Goal: Information Seeking & Learning: Learn about a topic

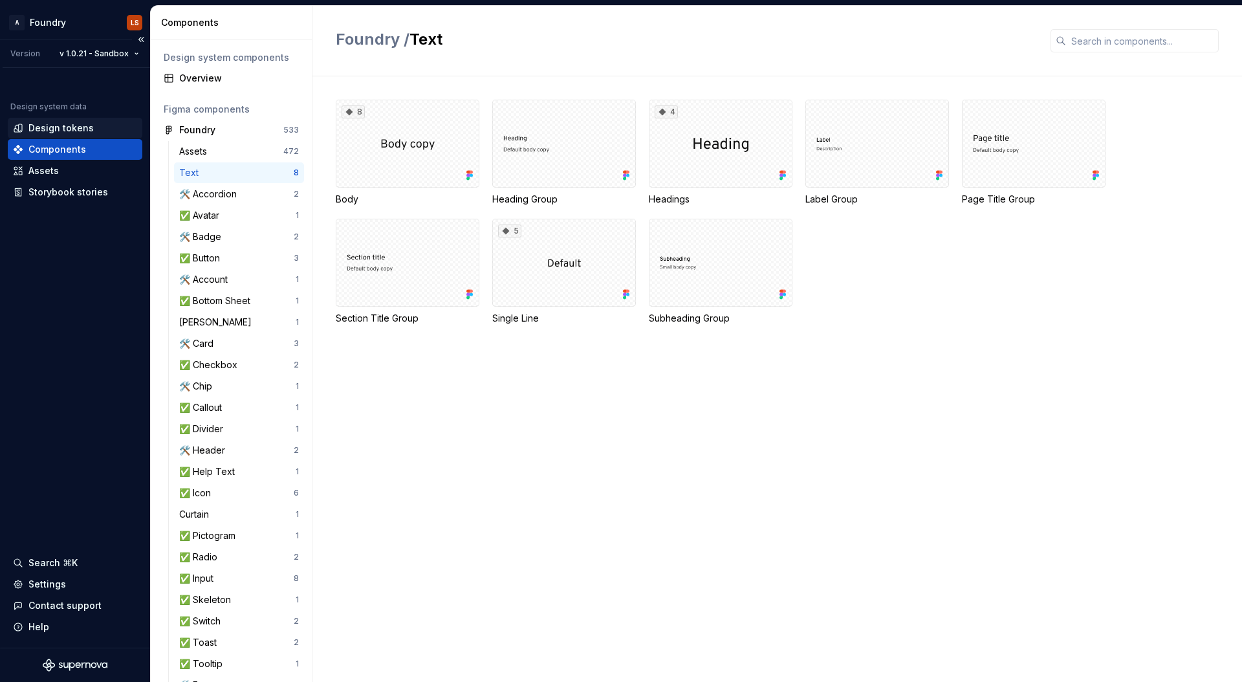
click at [60, 129] on div "Design tokens" at bounding box center [60, 128] width 65 height 13
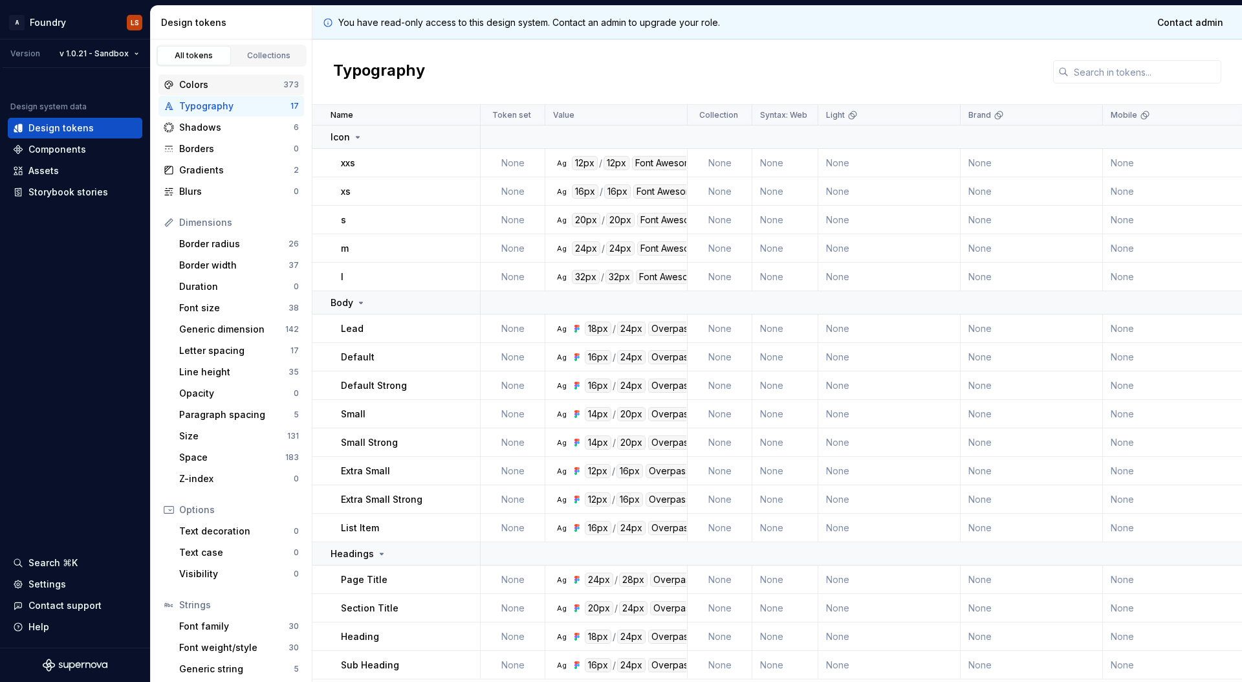
click at [219, 85] on div "Colors" at bounding box center [231, 84] width 104 height 13
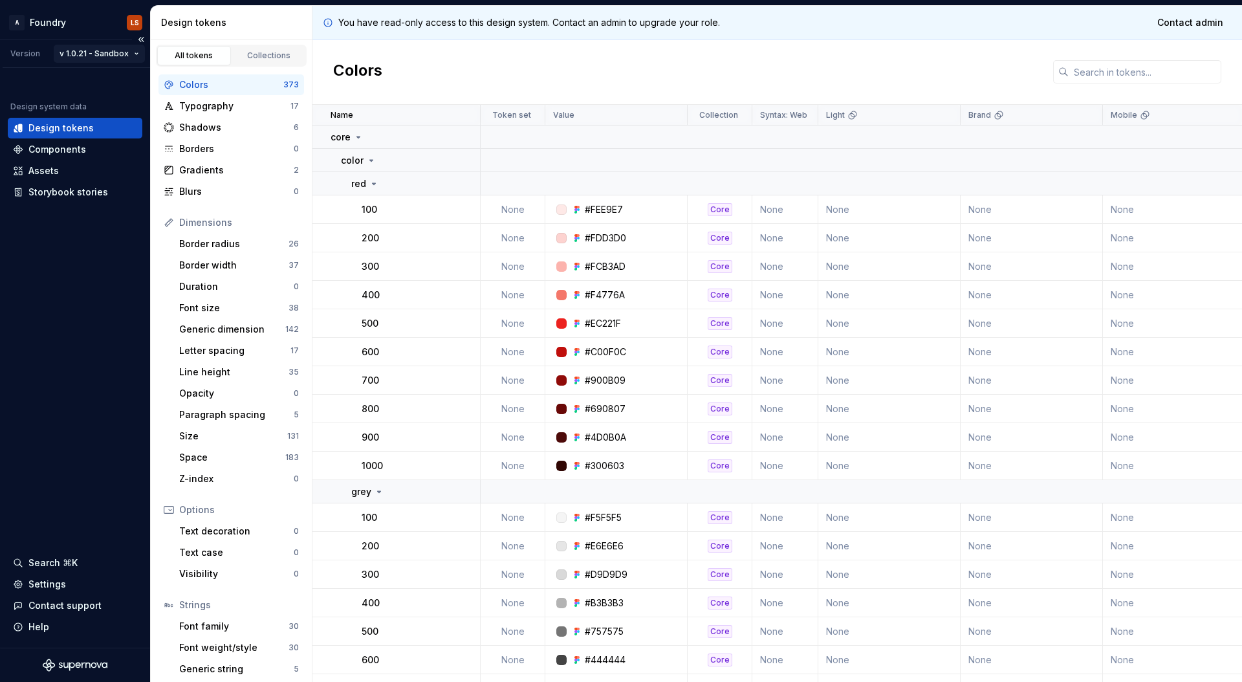
click at [112, 53] on html "A Foundry LS Version v 1.0.21 - Sandbox Design system data Design tokens Compon…" at bounding box center [621, 341] width 1242 height 682
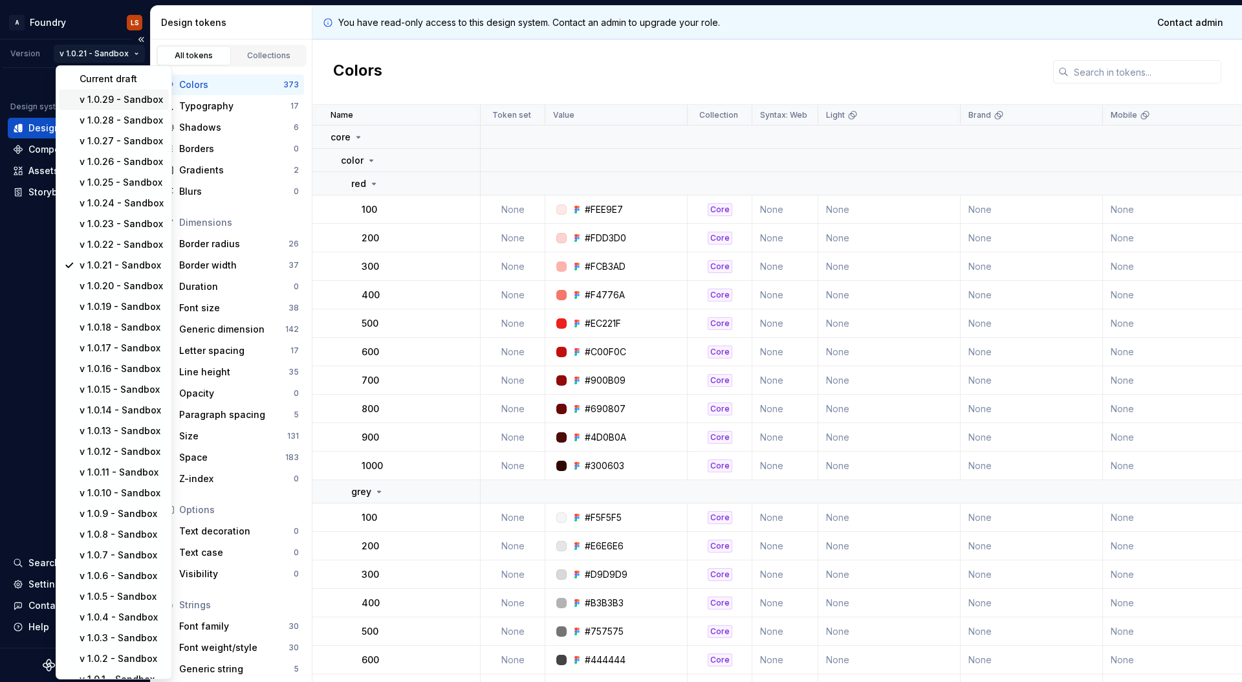
click at [112, 97] on div "v 1.0.29 - Sandbox" at bounding box center [122, 99] width 84 height 13
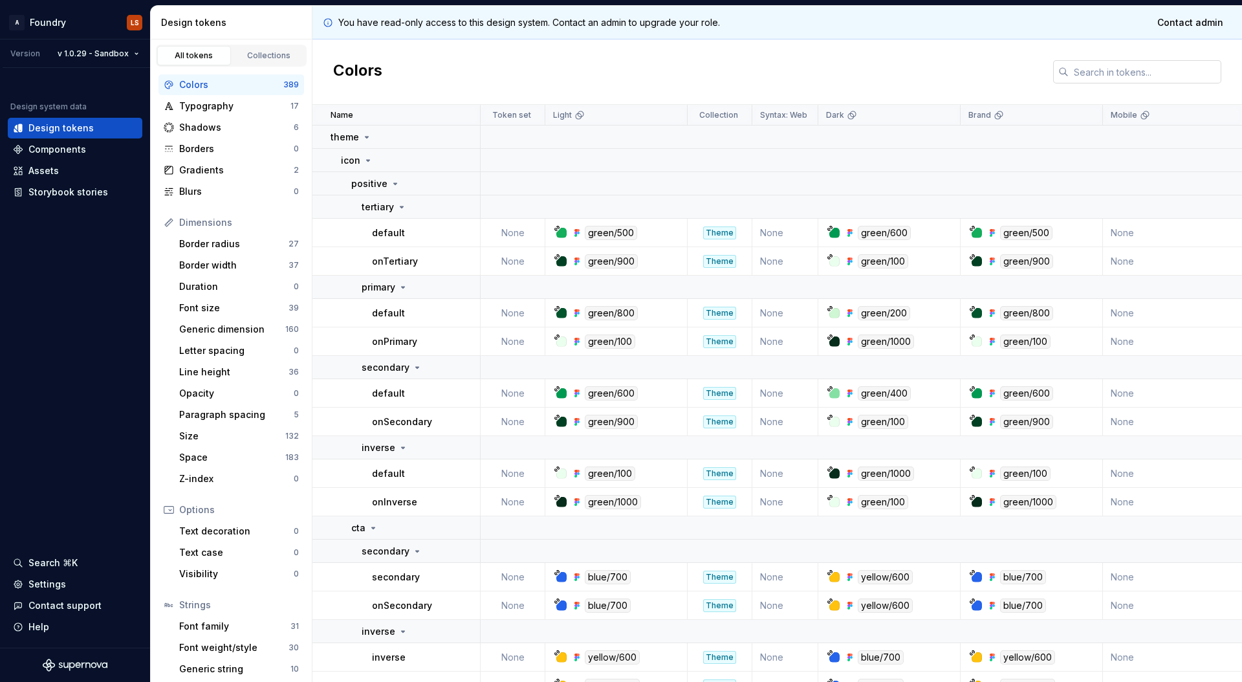
click at [1160, 73] on input "text" at bounding box center [1145, 71] width 153 height 23
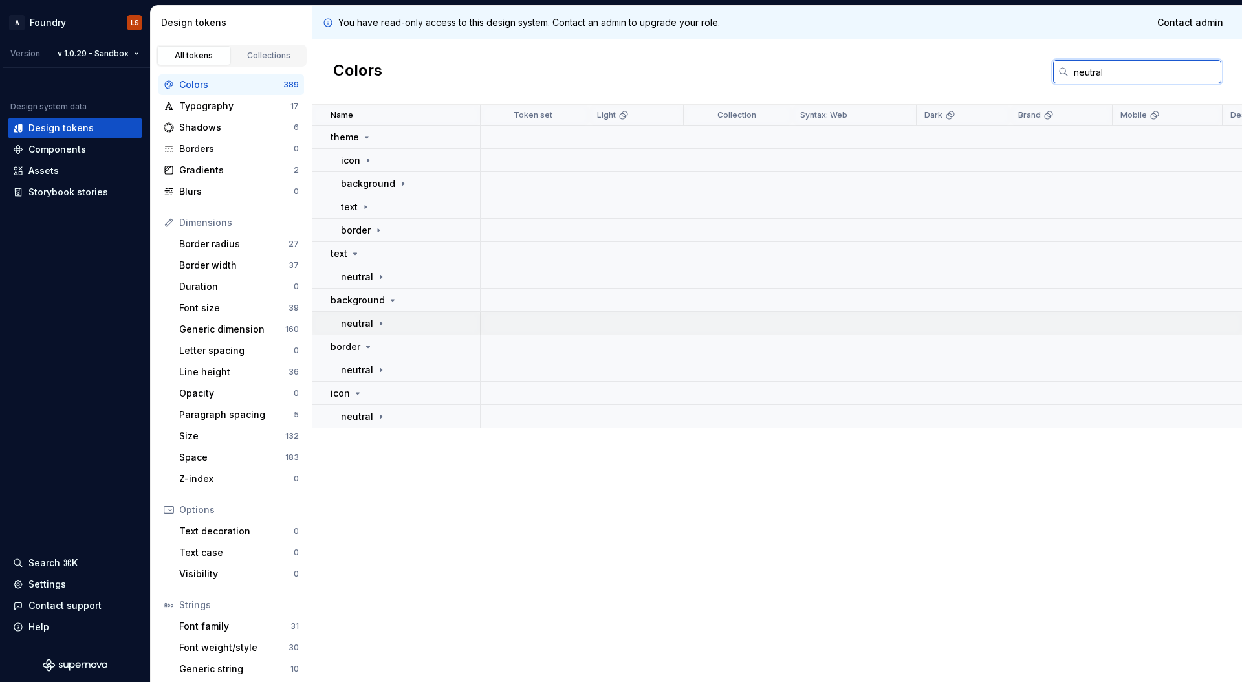
type input "neutral"
click at [376, 325] on icon at bounding box center [381, 323] width 10 height 10
click at [367, 326] on p "neutral" at bounding box center [357, 323] width 32 height 13
click at [1129, 77] on input "neutral" at bounding box center [1145, 71] width 153 height 23
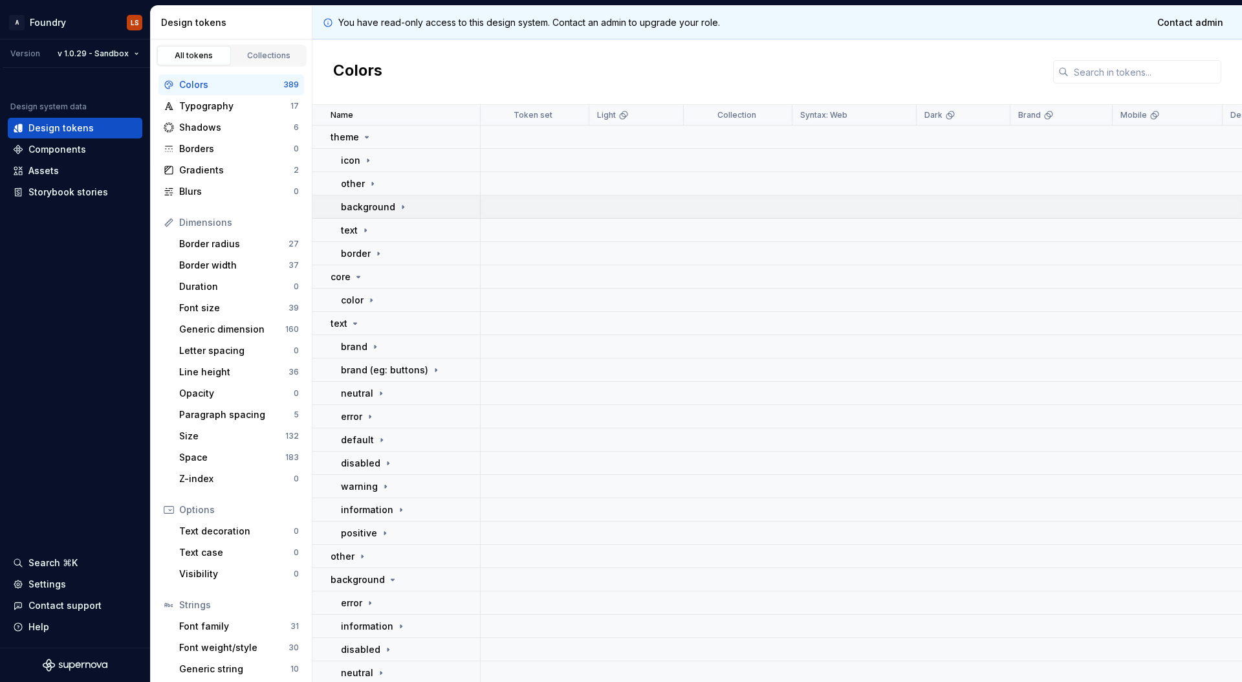
click at [392, 205] on p "background" at bounding box center [368, 207] width 54 height 13
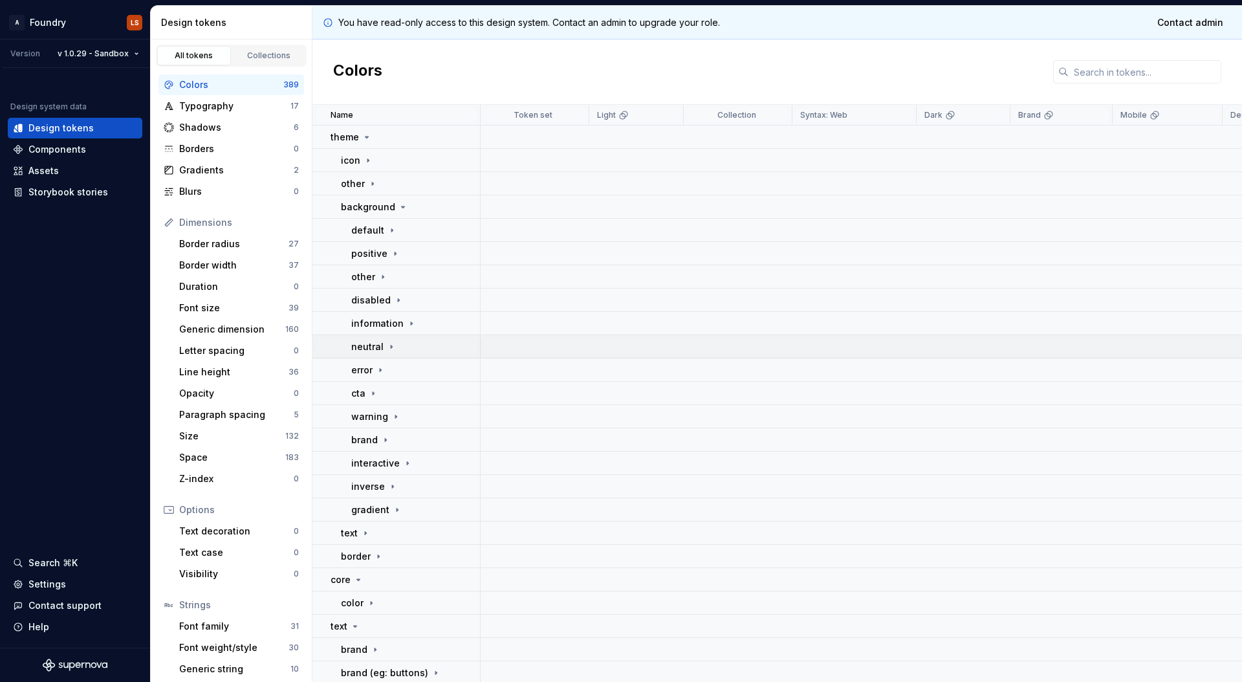
click at [374, 344] on p "neutral" at bounding box center [367, 346] width 32 height 13
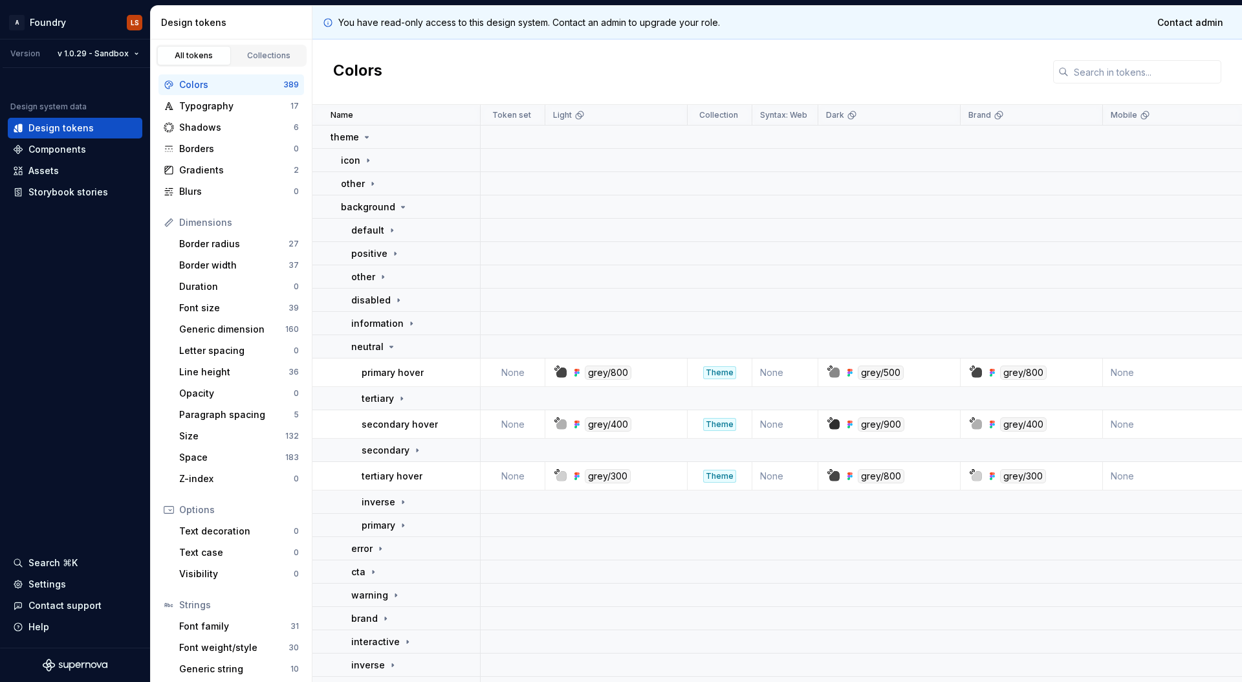
click at [396, 477] on p "tertiary hover" at bounding box center [392, 476] width 61 height 13
click at [82, 49] on html "A Foundry LS Version v 1.0.29 - Sandbox Design system data Design tokens Compon…" at bounding box center [621, 341] width 1242 height 682
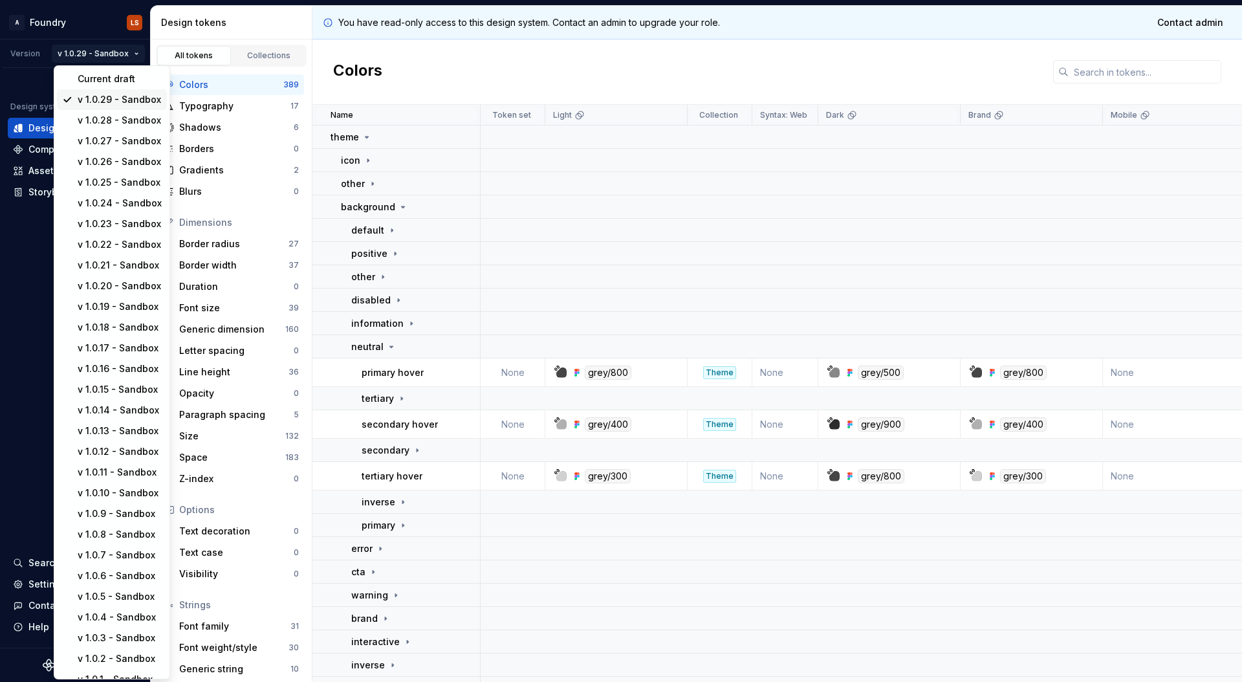
click at [131, 97] on div "v 1.0.29 - Sandbox" at bounding box center [120, 99] width 84 height 13
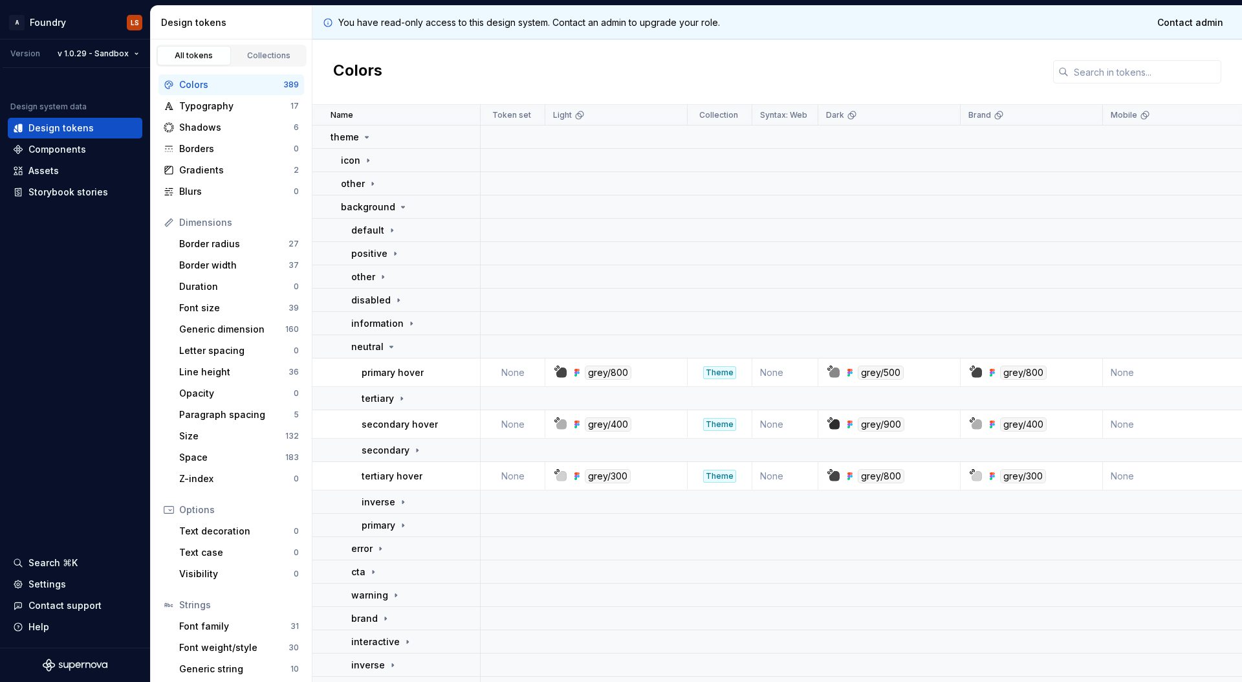
click at [560, 475] on div at bounding box center [561, 476] width 10 height 10
click at [592, 478] on div "grey/300" at bounding box center [608, 476] width 46 height 14
click at [604, 477] on div "grey/300" at bounding box center [608, 476] width 46 height 14
click at [611, 478] on div "grey/300" at bounding box center [608, 476] width 46 height 14
click at [618, 476] on div "grey/300" at bounding box center [608, 476] width 46 height 14
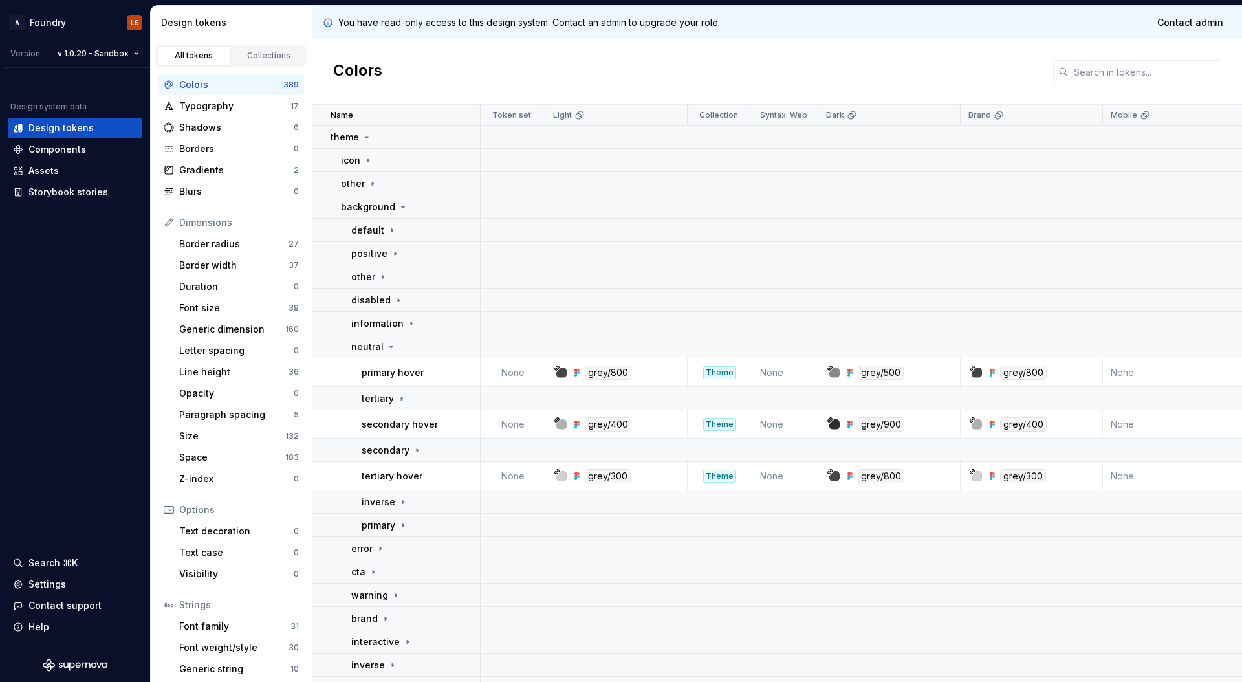
click at [613, 479] on div "grey/300" at bounding box center [608, 476] width 46 height 14
click at [604, 478] on div "grey/300" at bounding box center [608, 476] width 46 height 14
